Goal: Task Accomplishment & Management: Use online tool/utility

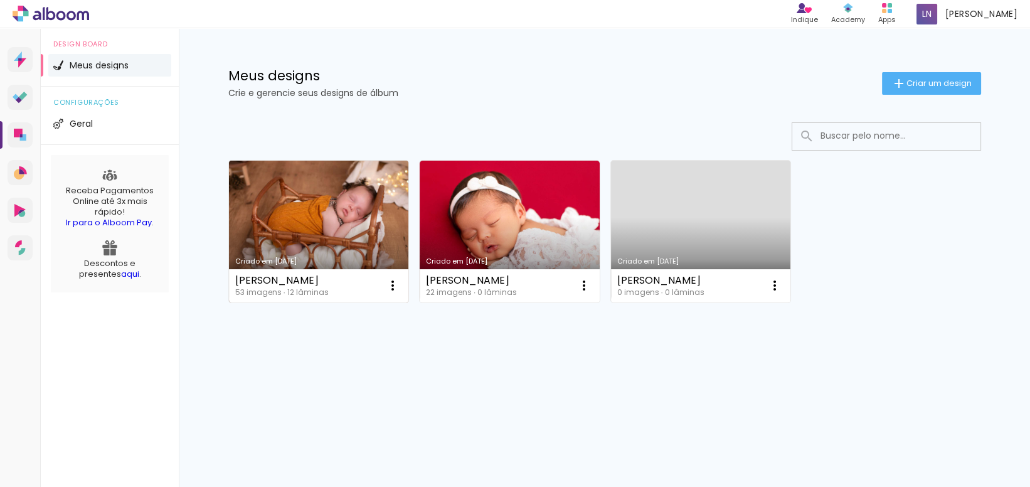
click at [328, 253] on link "Criado em [DATE]" at bounding box center [319, 232] width 180 height 142
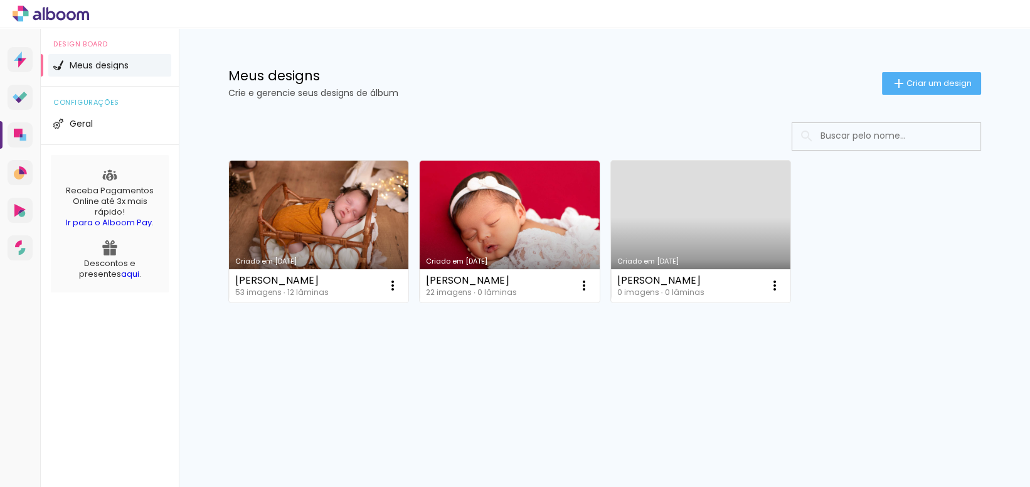
drag, startPoint x: 1019, startPoint y: 402, endPoint x: 902, endPoint y: 372, distance: 120.4
click at [902, 372] on div "Meus designs Crie e gerencie seus designs de álbum Criar um design Criado em 15…" at bounding box center [604, 224] width 851 height 392
